Goal: Navigation & Orientation: Go to known website

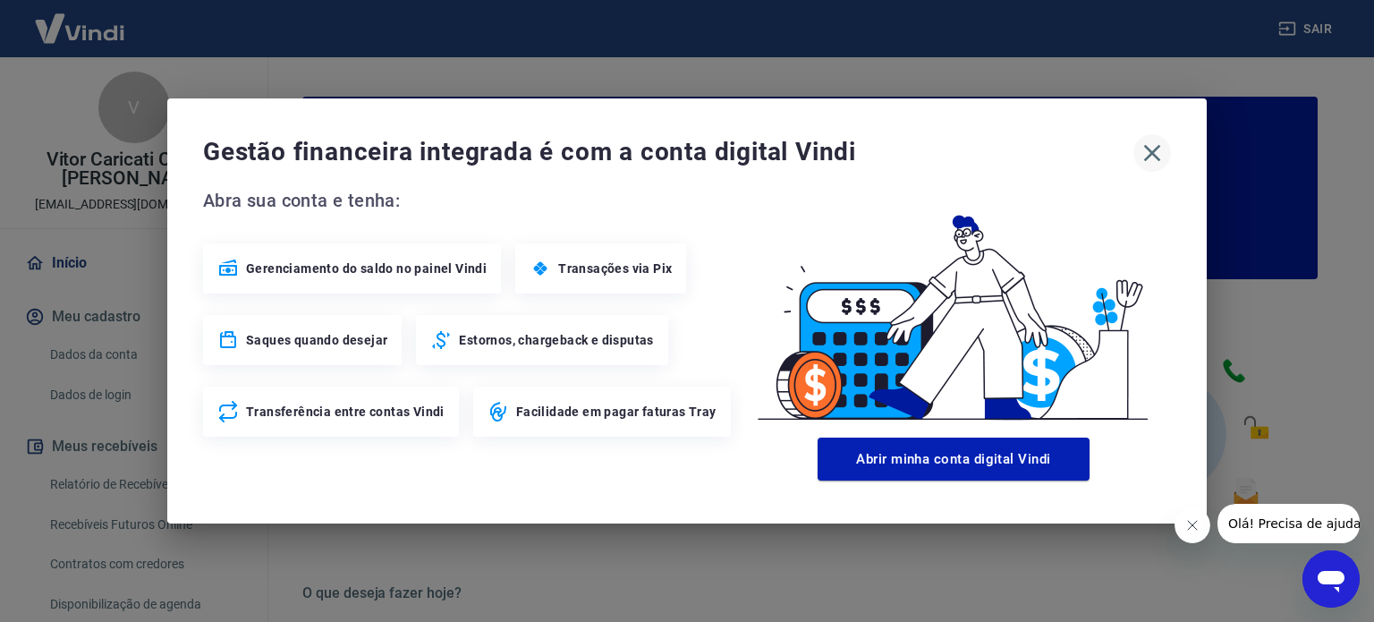
click at [1156, 153] on icon "button" at bounding box center [1152, 153] width 29 height 29
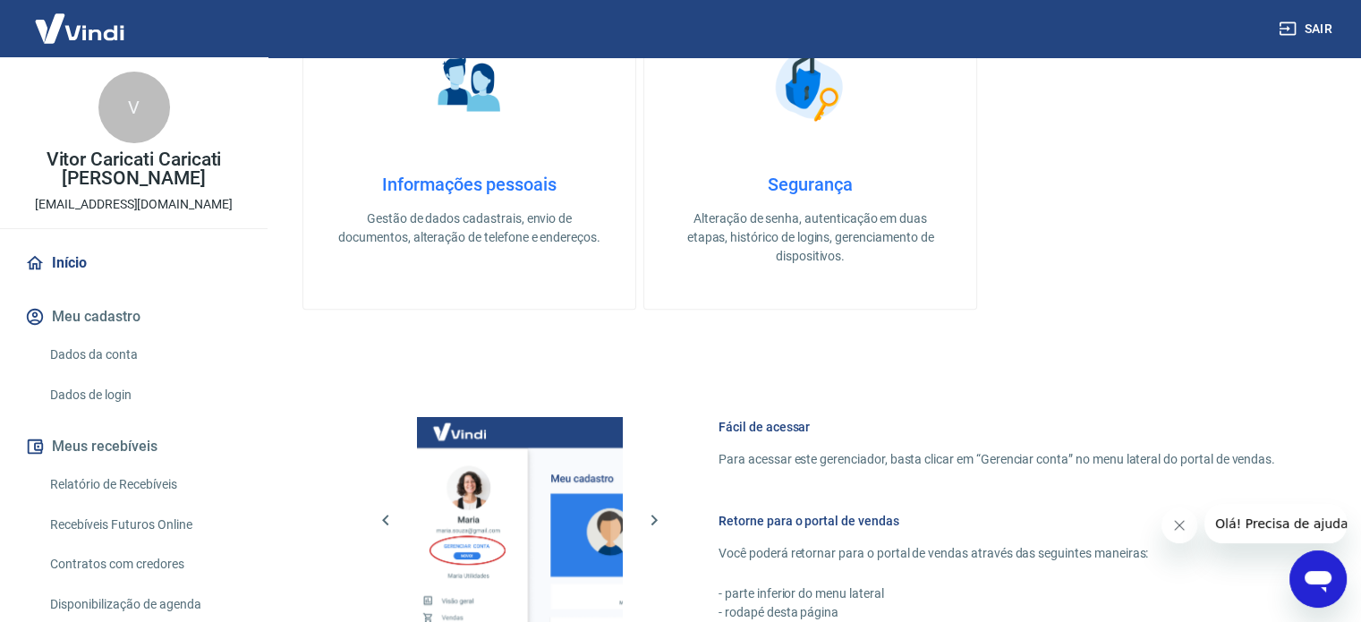
scroll to position [976, 0]
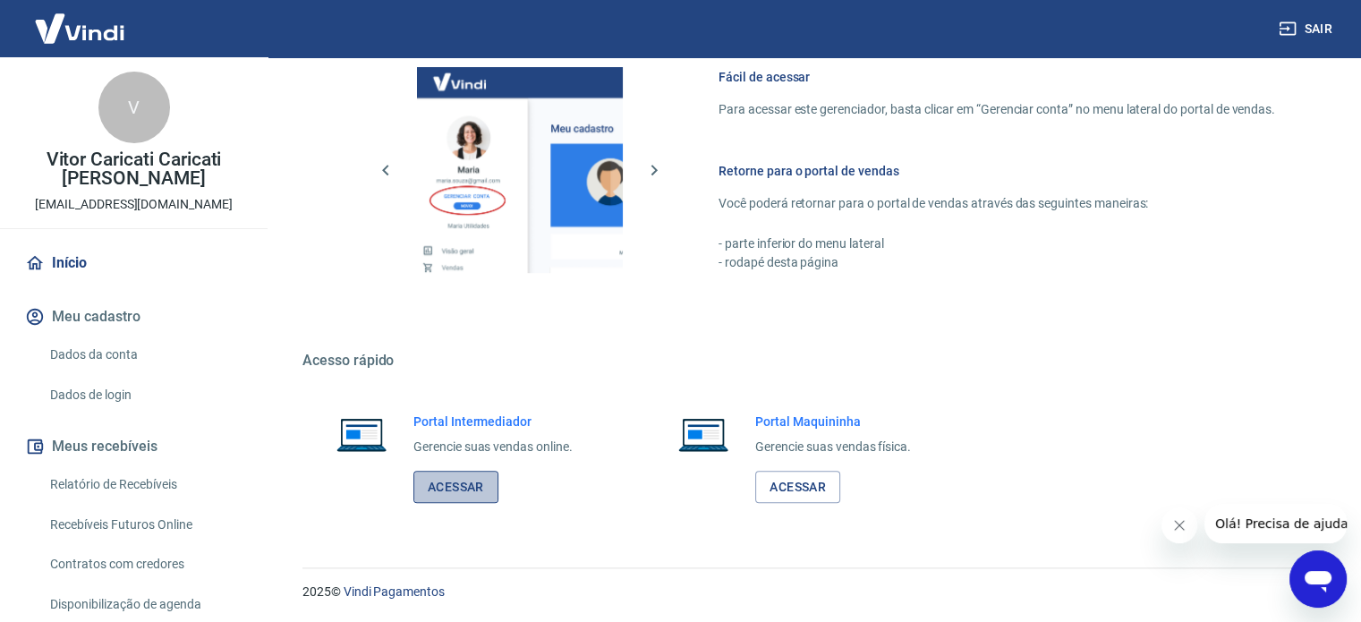
click at [436, 486] on link "Acessar" at bounding box center [455, 487] width 85 height 33
